Goal: Task Accomplishment & Management: Manage account settings

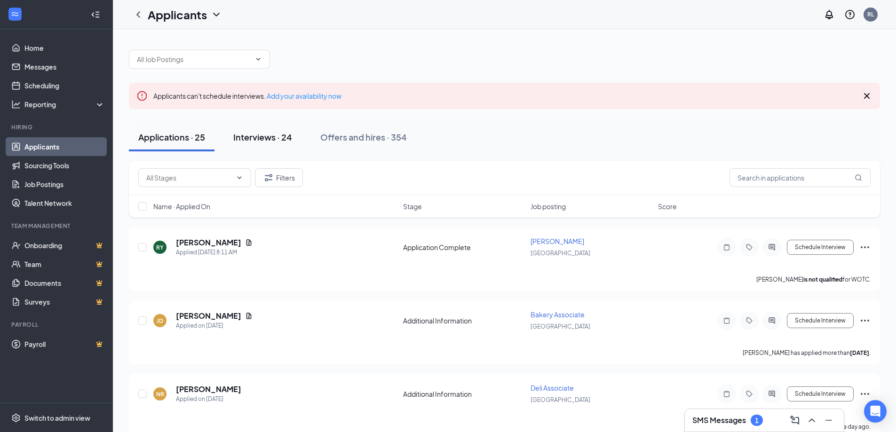
click at [255, 139] on div "Interviews · 24" at bounding box center [262, 137] width 59 height 12
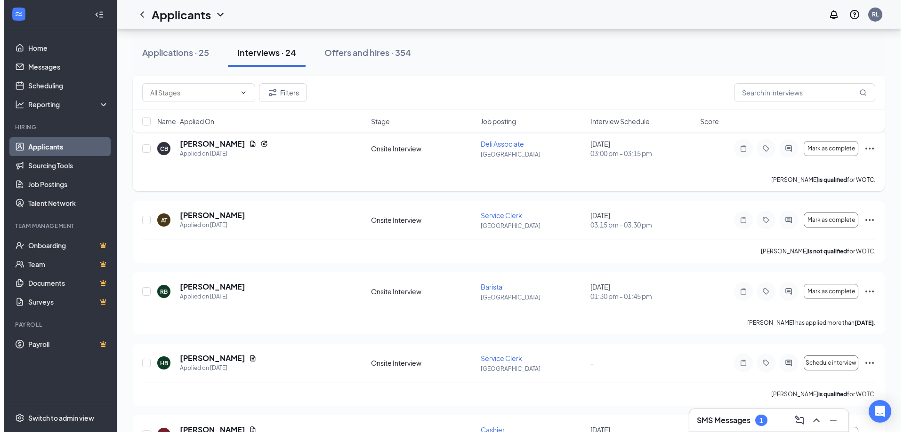
scroll to position [188, 0]
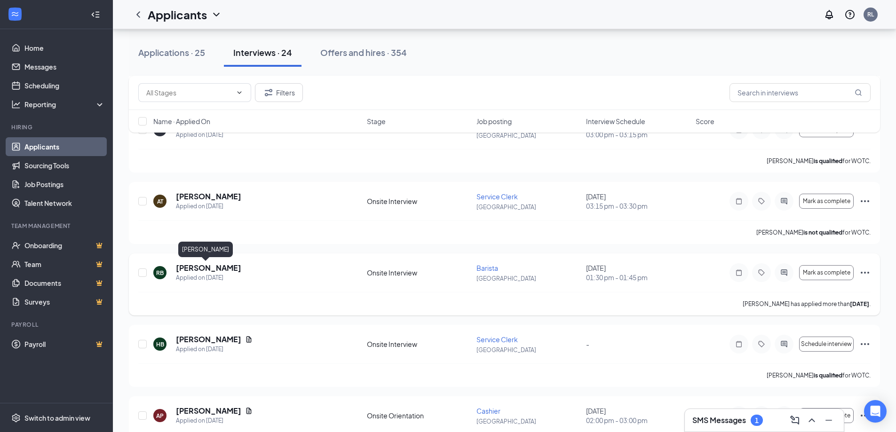
click at [198, 269] on h5 "[PERSON_NAME]" at bounding box center [208, 268] width 65 height 10
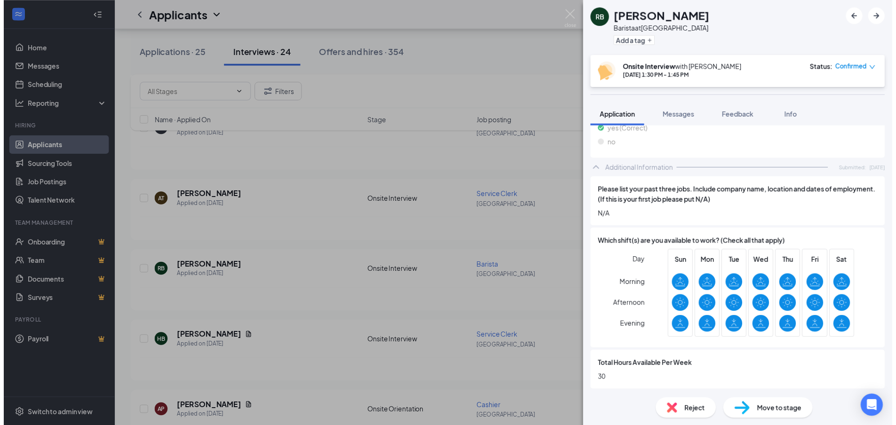
scroll to position [479, 0]
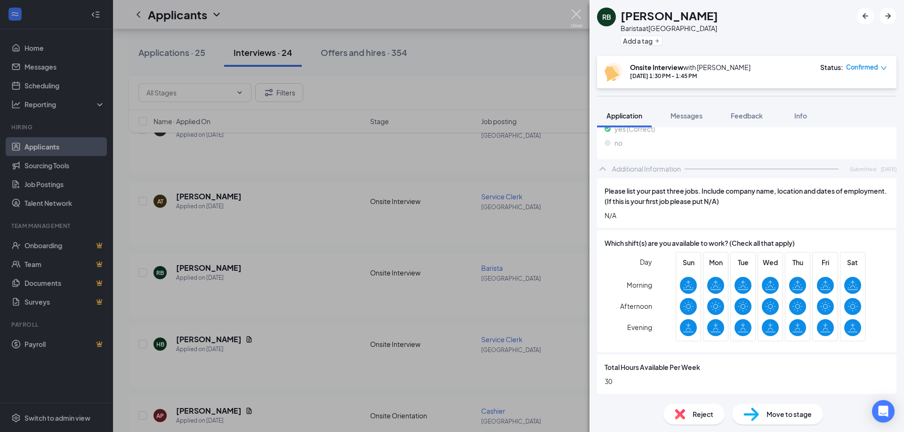
click at [576, 17] on img at bounding box center [576, 18] width 12 height 18
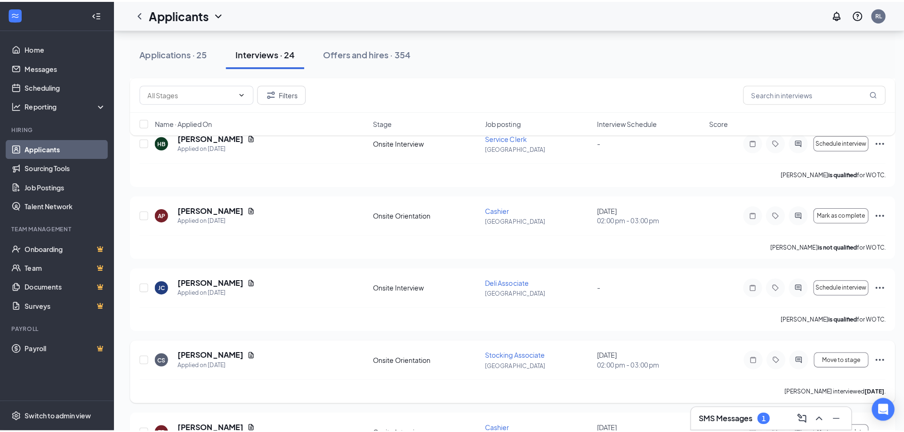
scroll to position [282, 0]
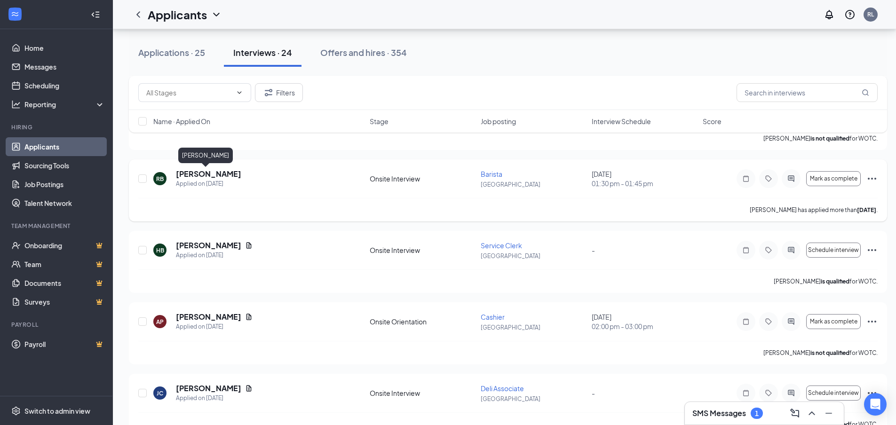
click at [200, 173] on h5 "[PERSON_NAME]" at bounding box center [208, 174] width 65 height 10
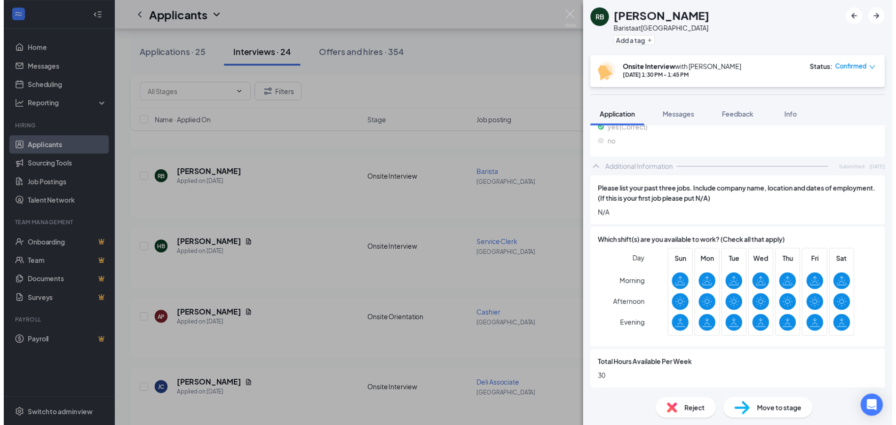
scroll to position [476, 0]
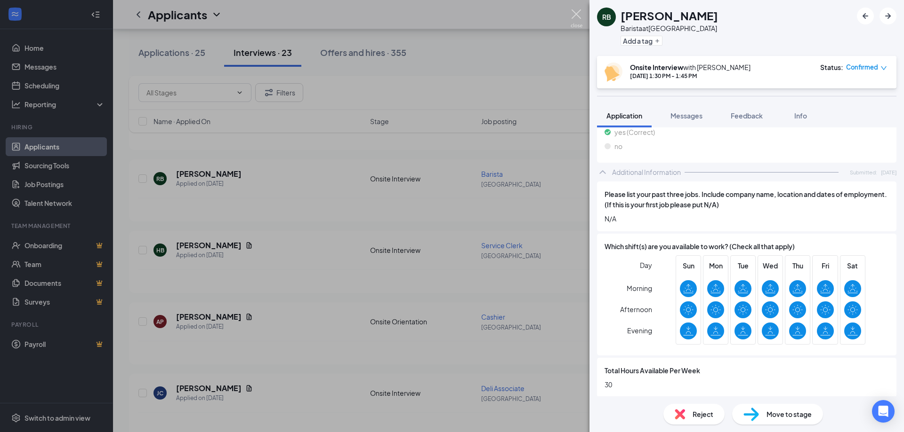
click at [576, 13] on img at bounding box center [576, 18] width 12 height 18
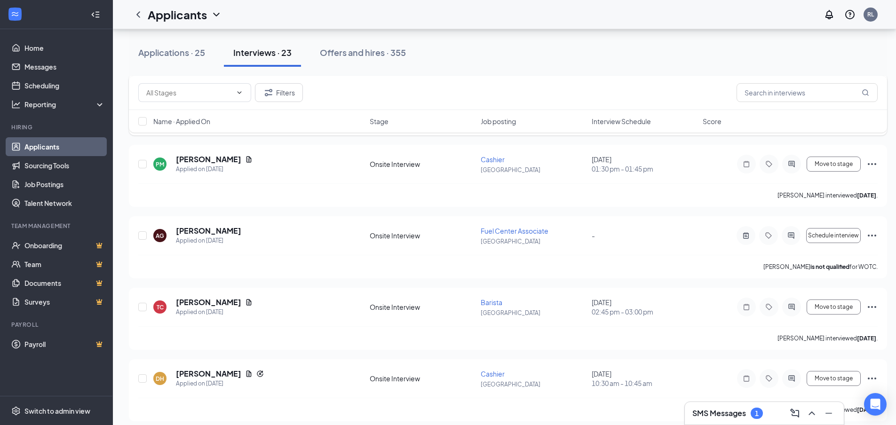
scroll to position [941, 0]
click at [370, 48] on div "Offers and hires · 355" at bounding box center [363, 53] width 86 height 12
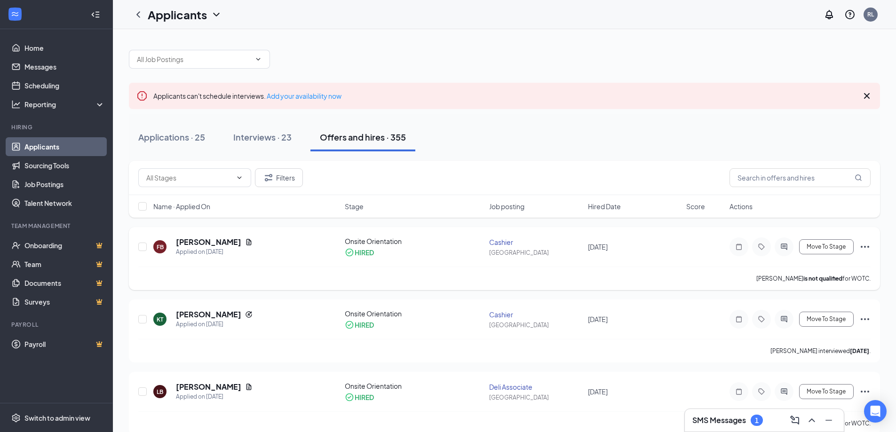
click at [864, 244] on icon "Ellipses" at bounding box center [865, 246] width 11 height 11
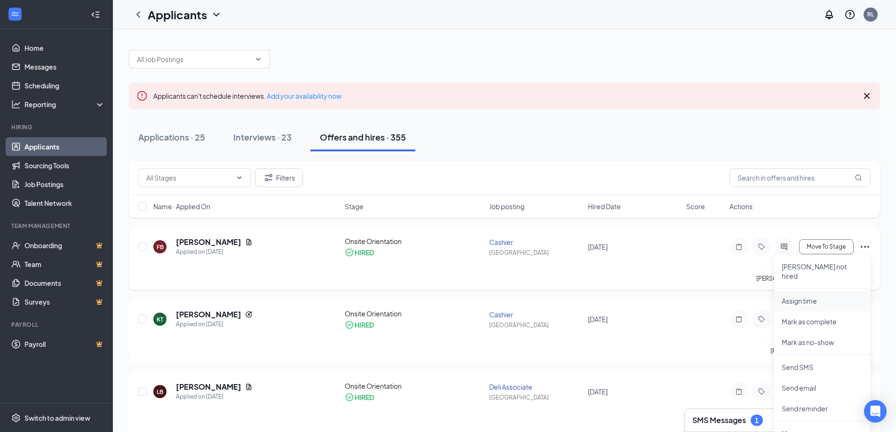
click at [806, 296] on p "Assign time" at bounding box center [822, 300] width 81 height 9
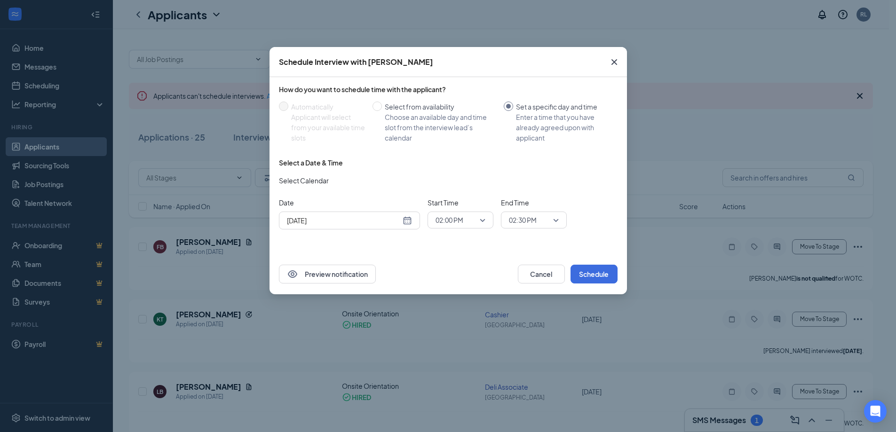
click at [408, 222] on div "[DATE]" at bounding box center [349, 221] width 125 height 10
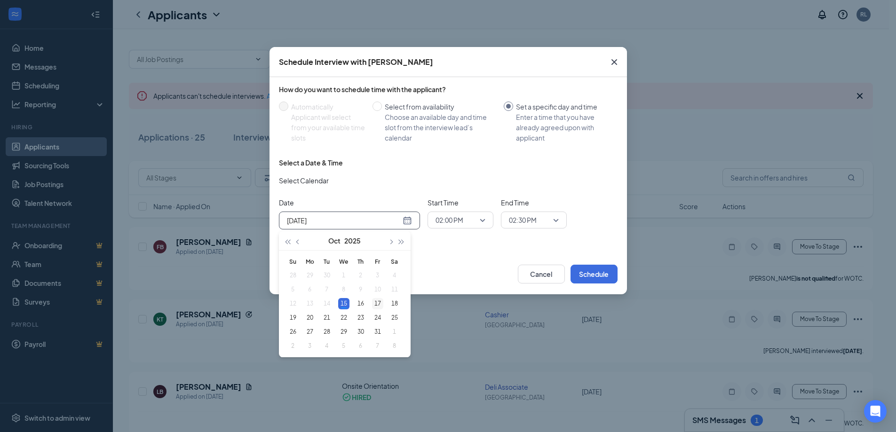
type input "[DATE]"
click at [379, 304] on div "17" at bounding box center [377, 303] width 11 height 11
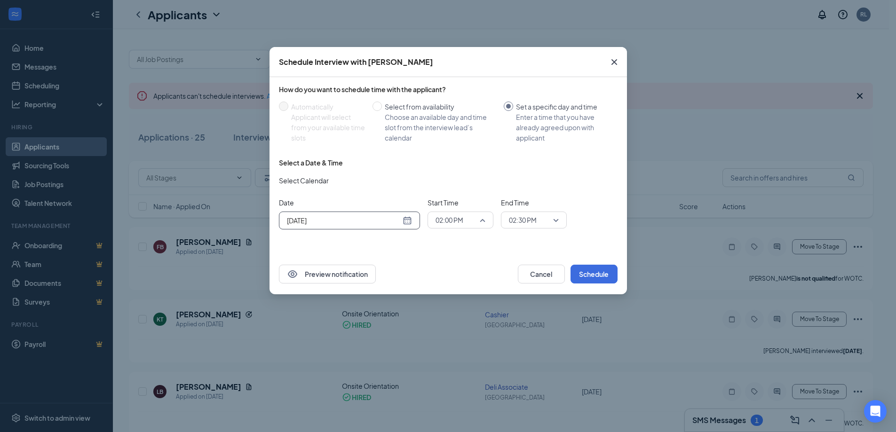
click at [482, 220] on span "02:00 PM" at bounding box center [461, 220] width 50 height 14
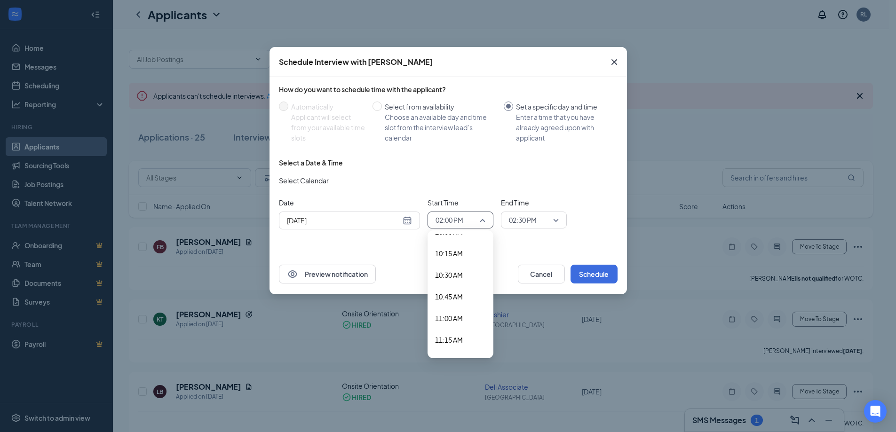
scroll to position [832, 0]
click at [455, 280] on span "10:00 AM" at bounding box center [449, 279] width 28 height 10
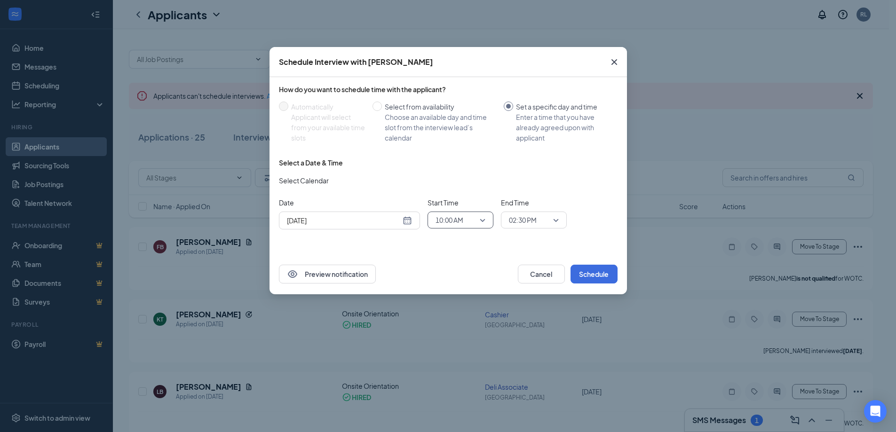
click at [553, 221] on span "02:30 PM" at bounding box center [534, 220] width 50 height 14
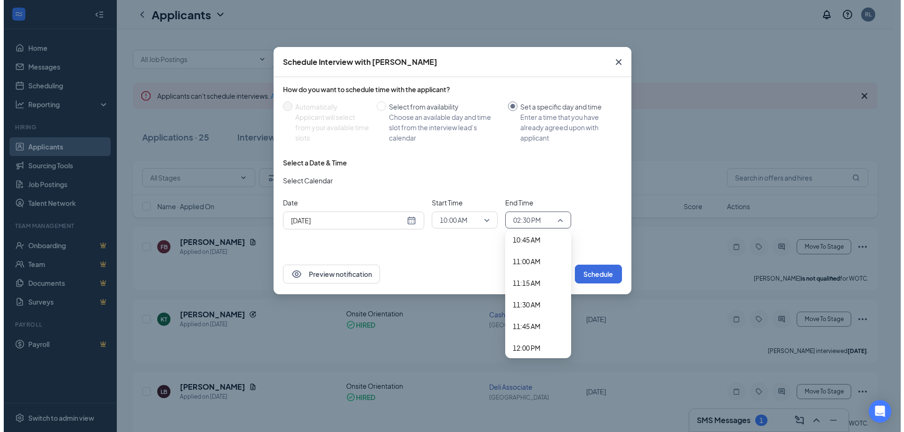
scroll to position [922, 0]
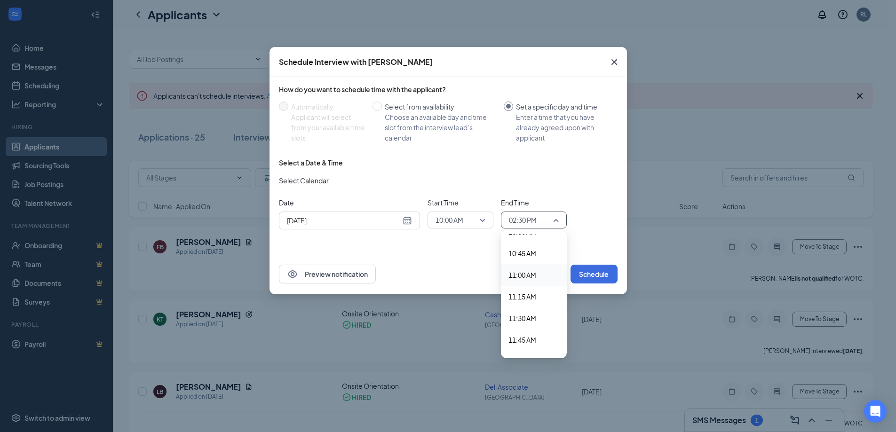
click at [524, 275] on span "11:00 AM" at bounding box center [523, 275] width 28 height 10
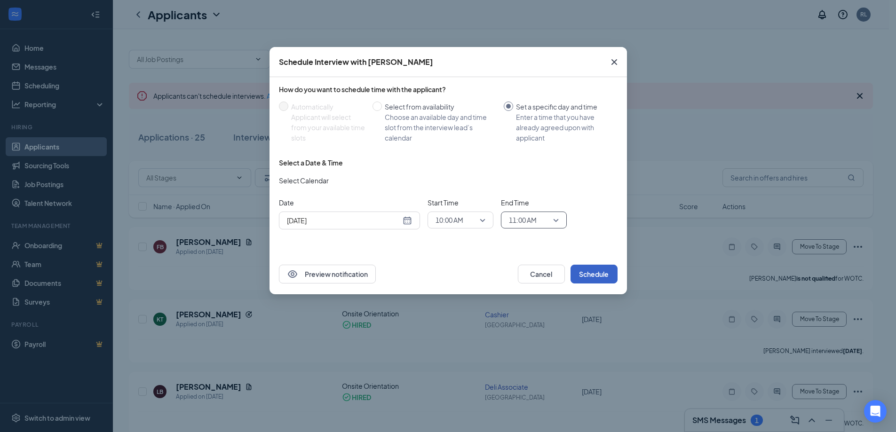
click at [600, 273] on button "Schedule" at bounding box center [594, 274] width 47 height 19
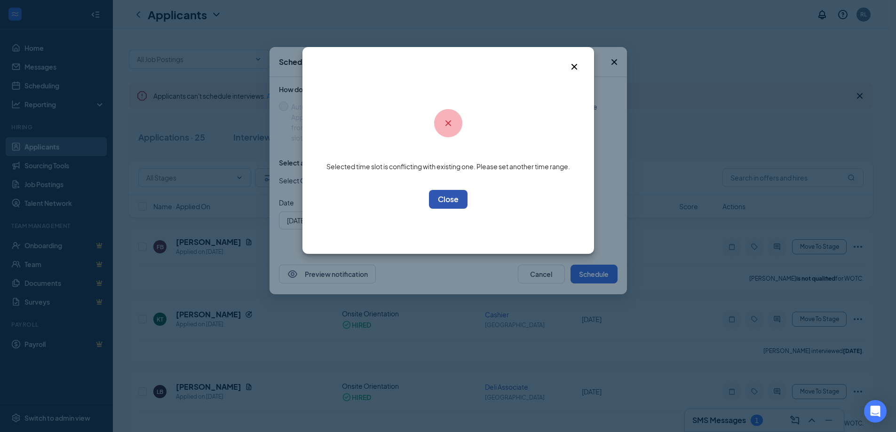
click at [450, 195] on button "OK" at bounding box center [448, 199] width 39 height 19
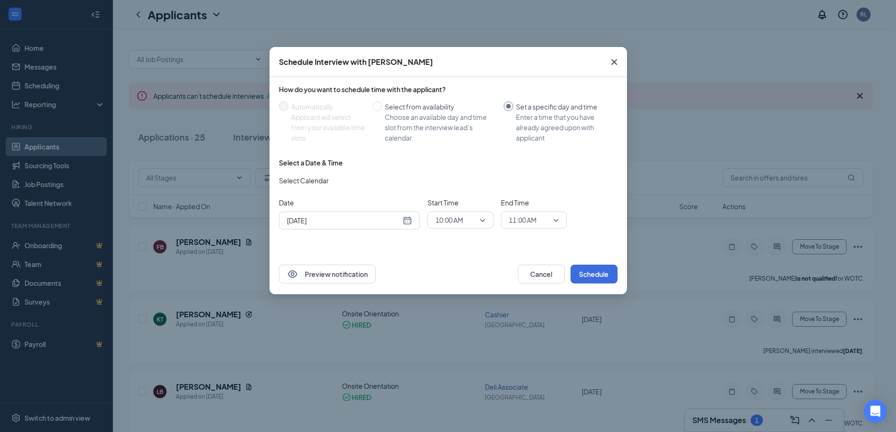
click at [614, 65] on icon "Cross" at bounding box center [614, 61] width 11 height 11
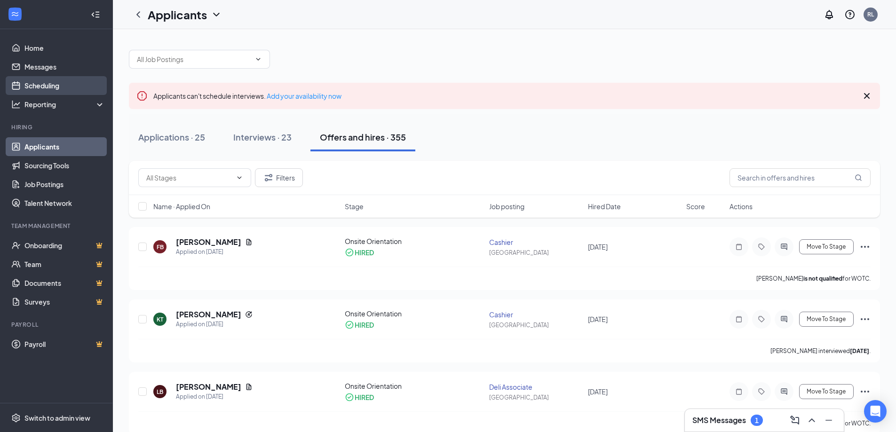
click at [49, 84] on link "Scheduling" at bounding box center [64, 85] width 80 height 19
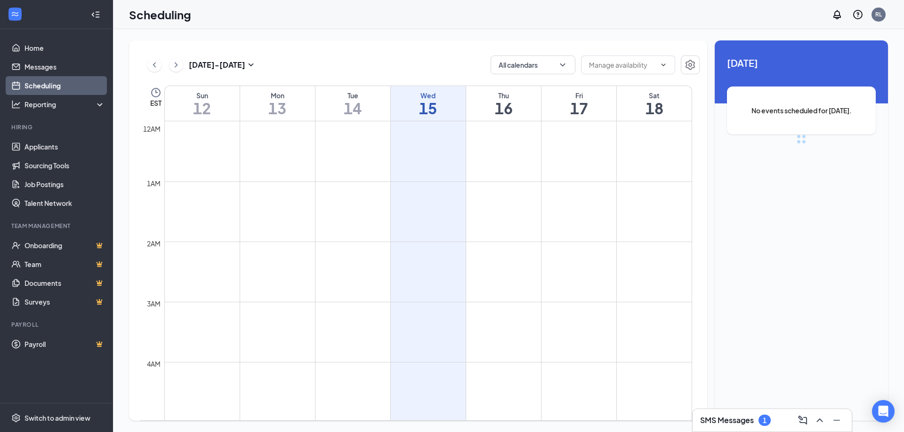
scroll to position [463, 0]
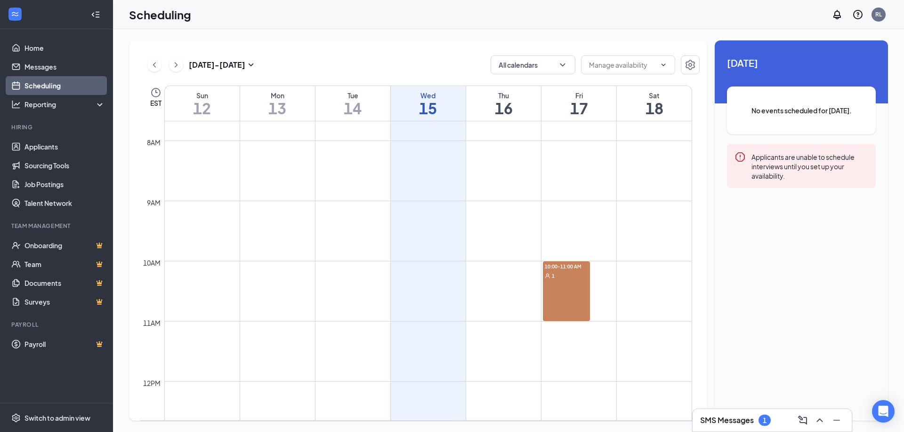
click at [573, 294] on div "10:00-11:00 AM 1" at bounding box center [566, 292] width 47 height 60
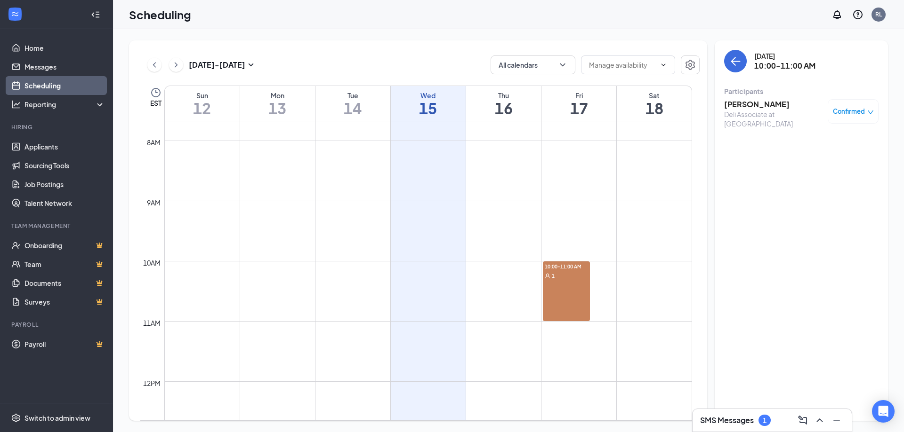
click at [800, 106] on h3 "[PERSON_NAME]" at bounding box center [773, 104] width 99 height 10
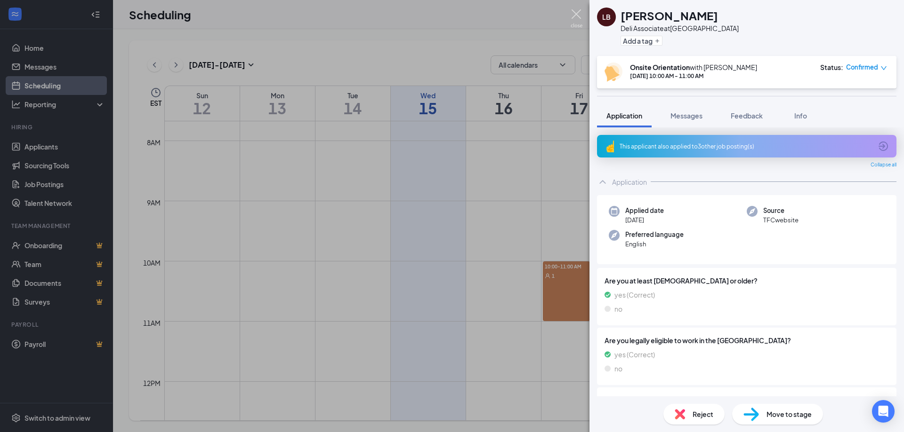
click at [581, 15] on img at bounding box center [576, 18] width 12 height 18
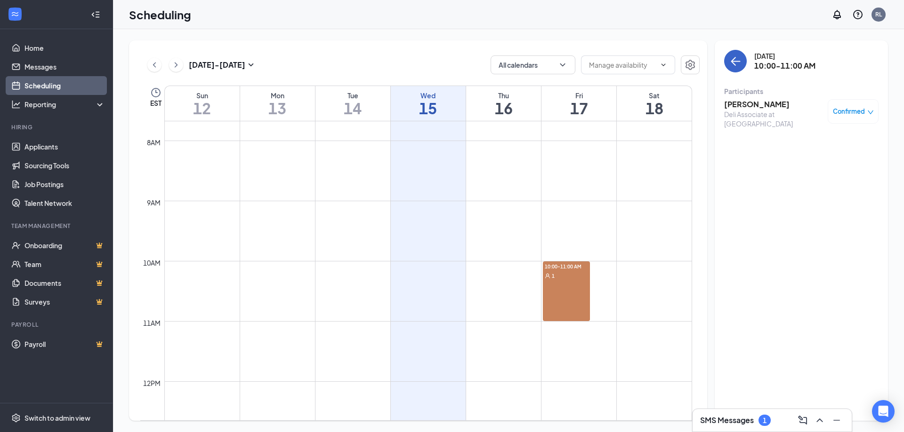
click at [736, 58] on icon "ArrowLeft" at bounding box center [734, 61] width 11 height 11
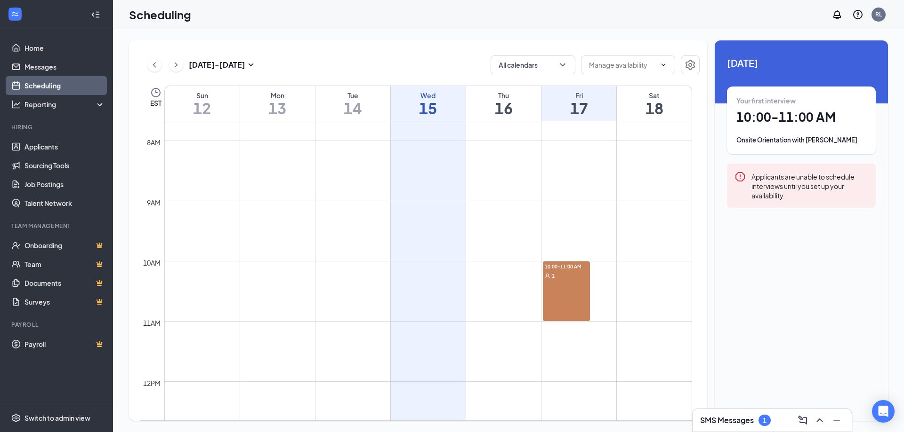
click at [780, 179] on div "Applicants are unable to schedule interviews until you set up your availability." at bounding box center [809, 185] width 117 height 29
click at [606, 292] on div "10:00-11:00 AM 1" at bounding box center [578, 292] width 71 height 60
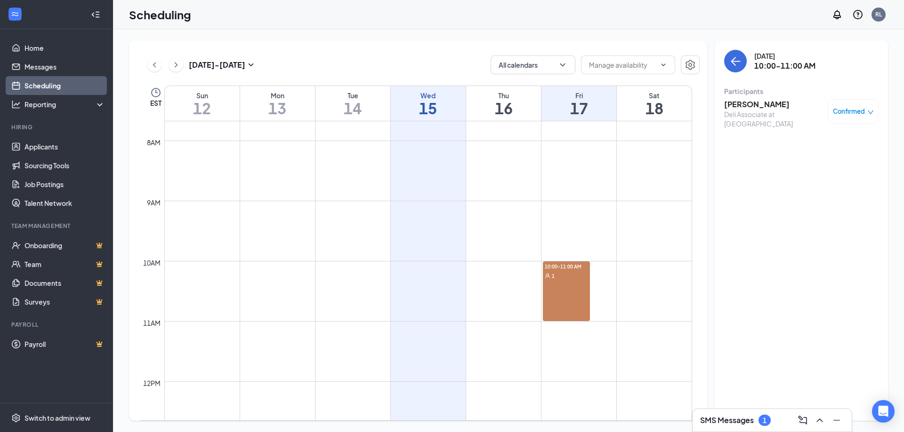
click at [606, 292] on div "10:00-11:00 AM 1" at bounding box center [578, 292] width 71 height 60
click at [584, 291] on div "10:00-11:00 AM 1" at bounding box center [566, 292] width 47 height 60
click at [629, 66] on input "text" at bounding box center [622, 65] width 67 height 10
click at [630, 66] on input "text" at bounding box center [622, 65] width 67 height 10
click at [687, 63] on icon "Settings" at bounding box center [689, 64] width 11 height 11
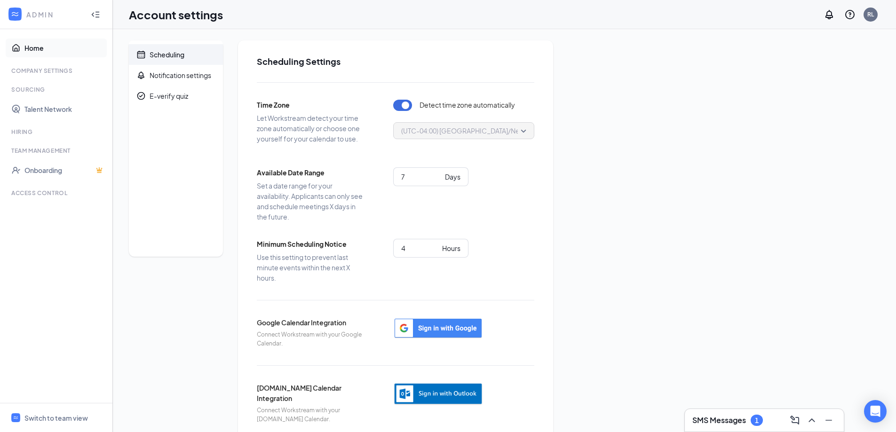
click at [24, 51] on link "Home" at bounding box center [64, 48] width 80 height 19
